Goal: Task Accomplishment & Management: Use online tool/utility

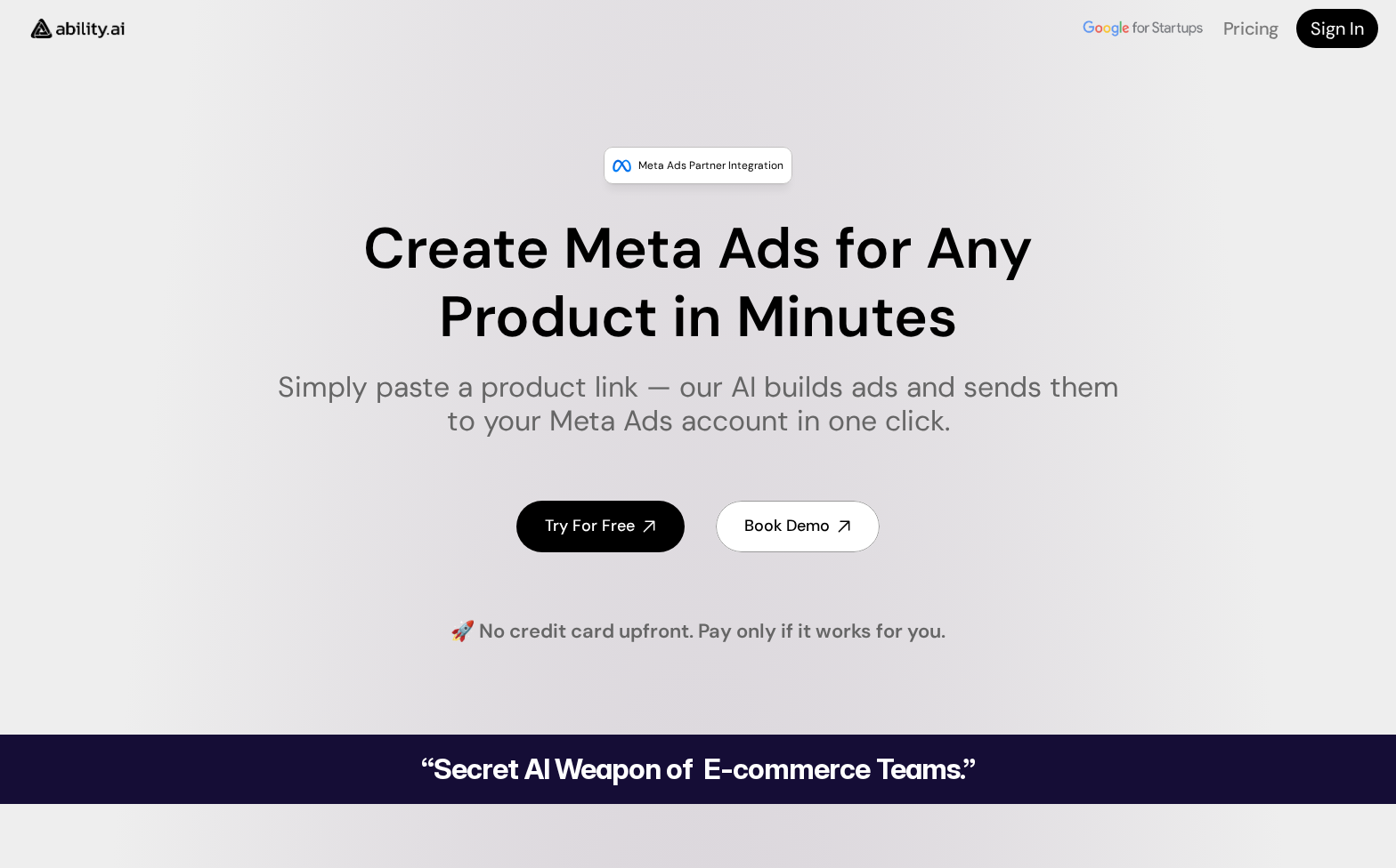
click at [605, 517] on h4 "Try For Free" at bounding box center [589, 526] width 90 height 23
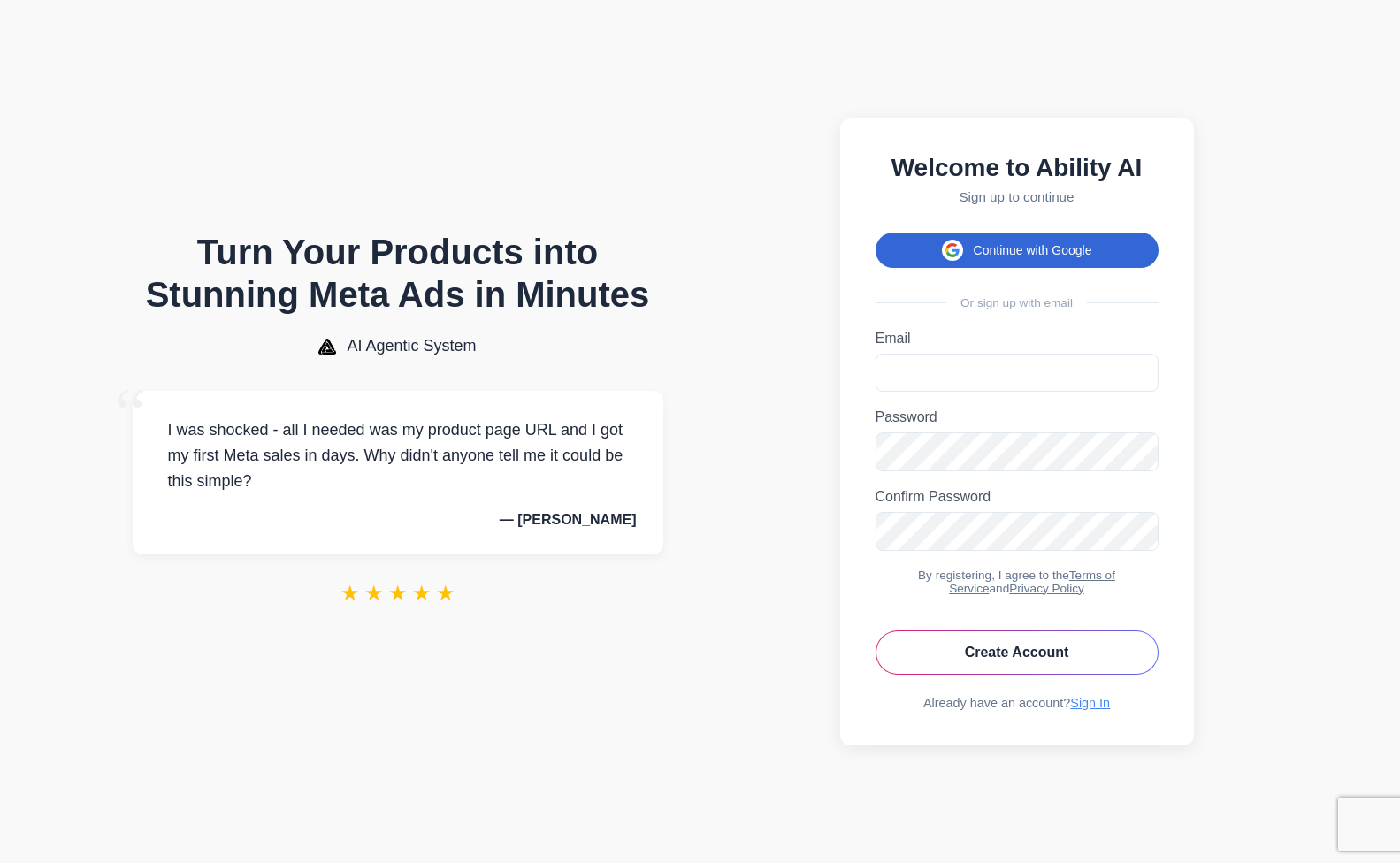
click at [1016, 245] on button "Continue with Google" at bounding box center [1017, 250] width 283 height 36
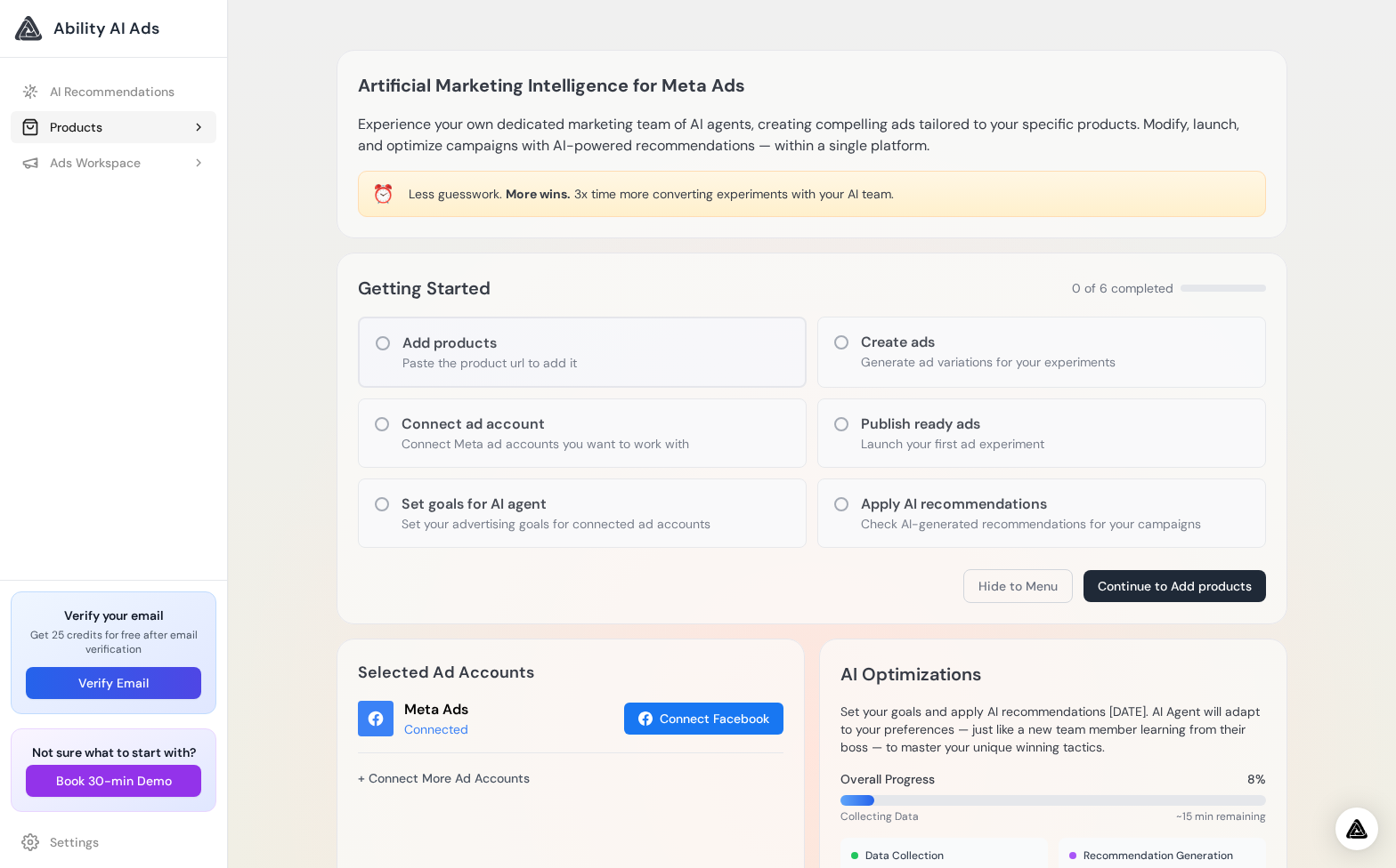
click at [152, 133] on button "Products" at bounding box center [113, 127] width 206 height 32
click at [104, 170] on link "Add Product" at bounding box center [122, 163] width 188 height 32
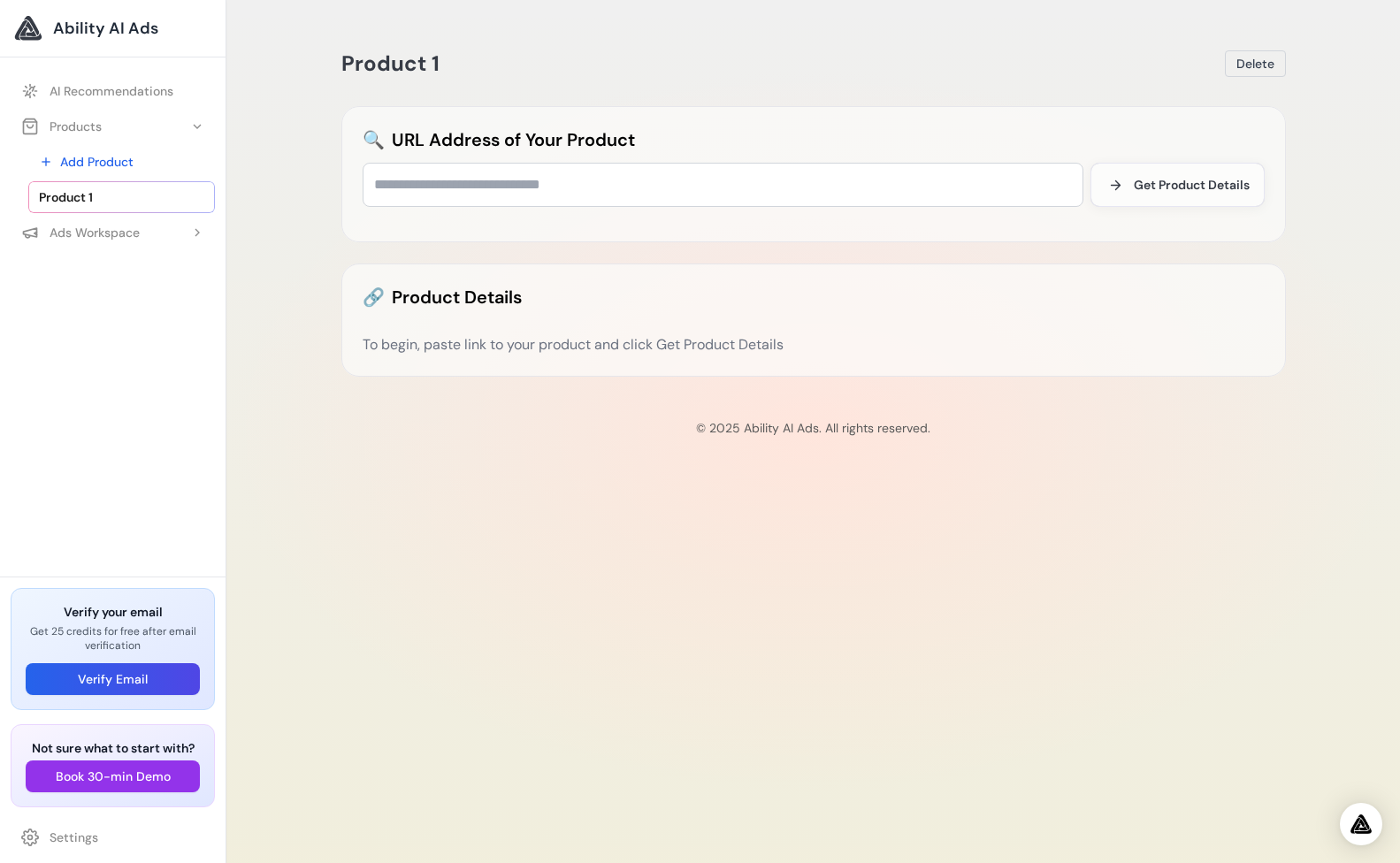
click at [86, 30] on span "Ability AI Ads" at bounding box center [106, 28] width 105 height 24
